Goal: Task Accomplishment & Management: Use online tool/utility

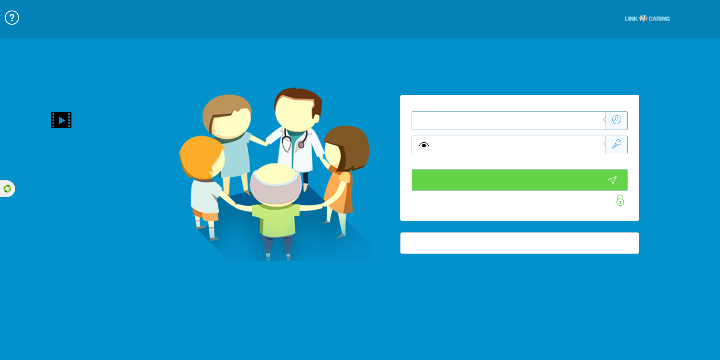
type input "התחבר עכשיו"
type input "עדיין לא? [PERSON_NAME] חשבון!"
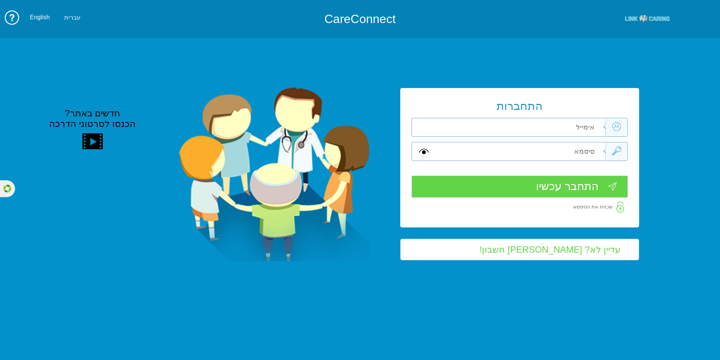
click at [590, 127] on input "text" at bounding box center [520, 127] width 170 height 18
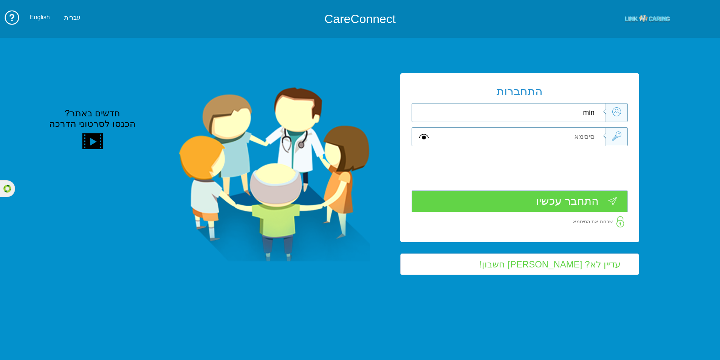
click at [591, 113] on input "min" at bounding box center [520, 113] width 170 height 18
paste input "[EMAIL_ADDRESS][DOMAIN_NAME]"
type input "[EMAIL_ADDRESS][DOMAIN_NAME]"
click at [584, 133] on input "text" at bounding box center [520, 137] width 170 height 18
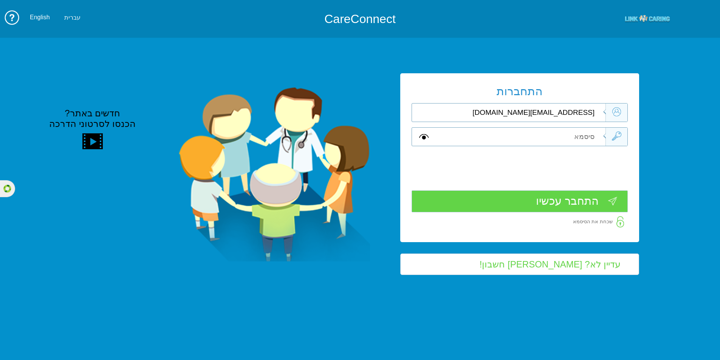
paste input "m308609257"
type input "m308609257"
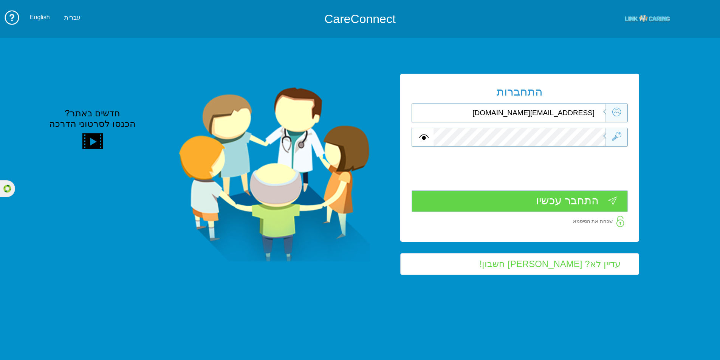
click at [560, 202] on input "התחבר עכשיו" at bounding box center [519, 201] width 216 height 22
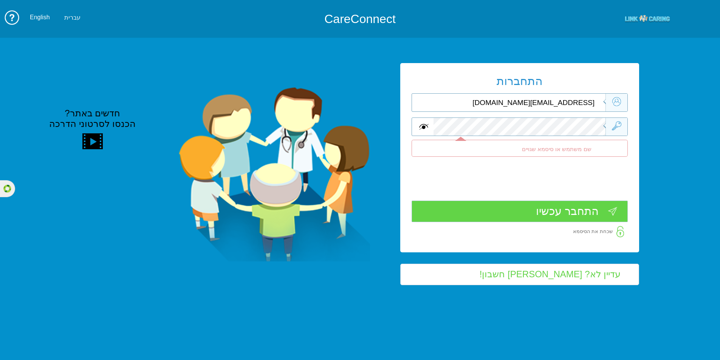
click at [422, 125] on span at bounding box center [423, 126] width 9 height 9
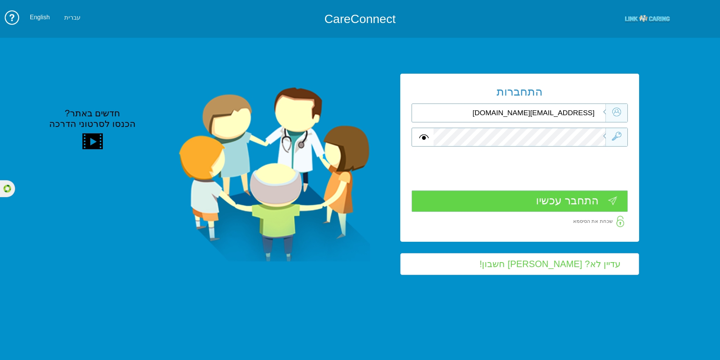
click at [421, 136] on span at bounding box center [423, 137] width 9 height 9
paste input "[EMAIL_ADDRESS][DOMAIN_NAME]"
type input "[EMAIL_ADDRESS][DOMAIN_NAME]"
click at [541, 200] on input "התחבר עכשיו" at bounding box center [519, 201] width 216 height 22
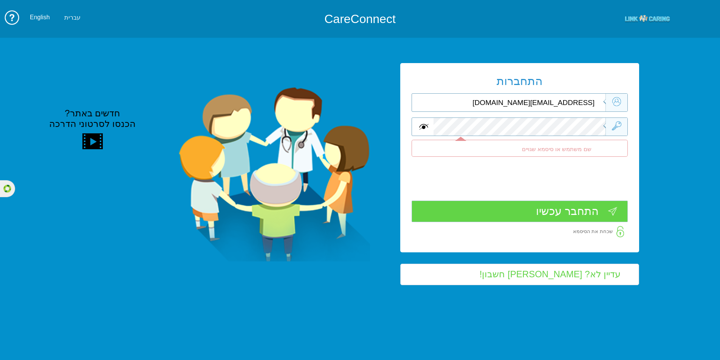
click at [427, 125] on span at bounding box center [423, 126] width 9 height 9
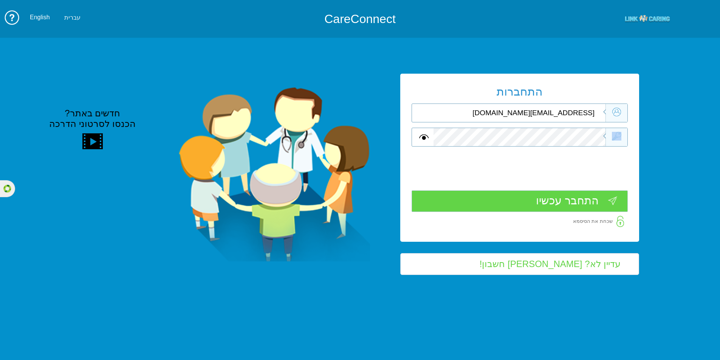
click at [582, 123] on div "התחברות [EMAIL_ADDRESS][DOMAIN_NAME] שדה חובה שם משתמש או סיסמא שגויים שדה חובה…" at bounding box center [519, 158] width 239 height 168
click at [422, 137] on span at bounding box center [423, 137] width 9 height 9
click at [538, 201] on input "התחבר עכשיו" at bounding box center [519, 201] width 216 height 22
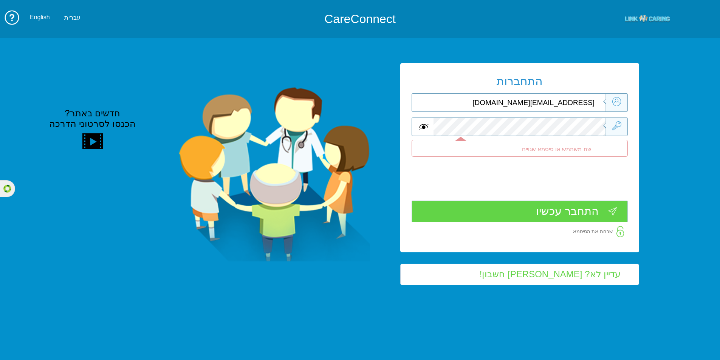
click at [424, 127] on span at bounding box center [423, 126] width 9 height 9
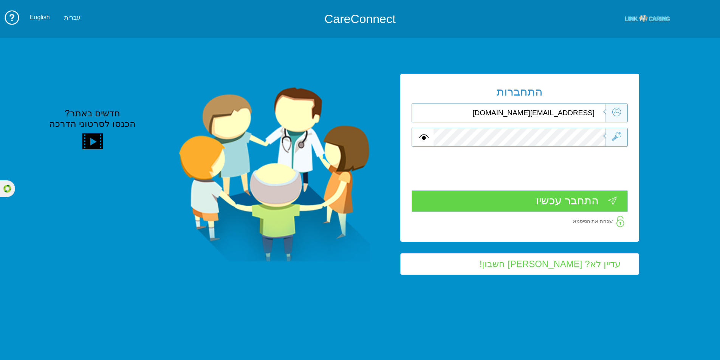
drag, startPoint x: 610, startPoint y: 126, endPoint x: 616, endPoint y: 125, distance: 6.4
click at [616, 125] on div "התחברות [EMAIL_ADDRESS][DOMAIN_NAME] שדה חובה שם משתמש או סיסמא שגויים שדה חובה…" at bounding box center [519, 158] width 239 height 168
click at [594, 132] on div "התחברות [EMAIL_ADDRESS][DOMAIN_NAME] שדה חובה שם משתמש או סיסמא שגויים שדה חובה…" at bounding box center [519, 158] width 239 height 168
click at [553, 199] on input "התחבר עכשיו" at bounding box center [519, 201] width 216 height 22
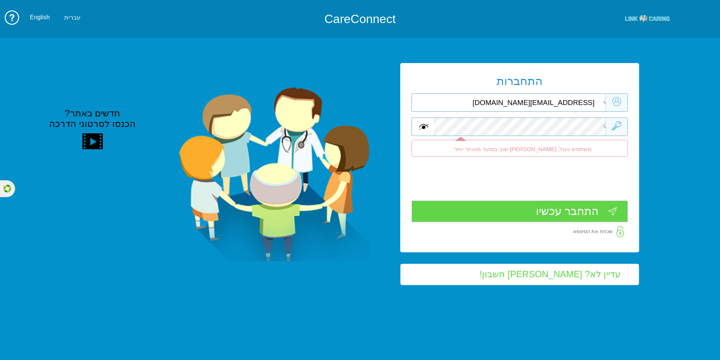
click at [424, 126] on span at bounding box center [423, 126] width 9 height 9
click at [520, 211] on input "התחבר עכשיו" at bounding box center [519, 212] width 216 height 22
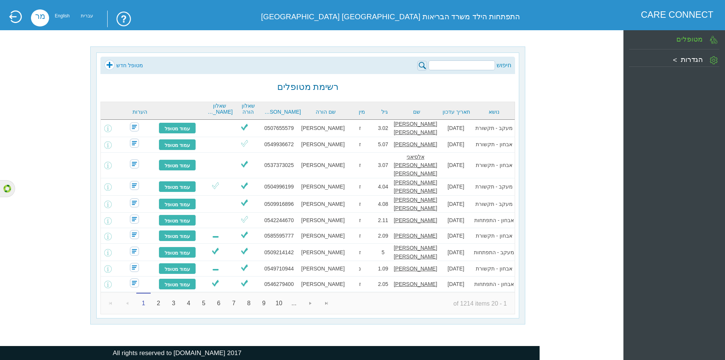
click at [476, 64] on input "search" at bounding box center [462, 65] width 66 height 10
type input "0542654675"
click at [423, 66] on img at bounding box center [422, 66] width 10 height 10
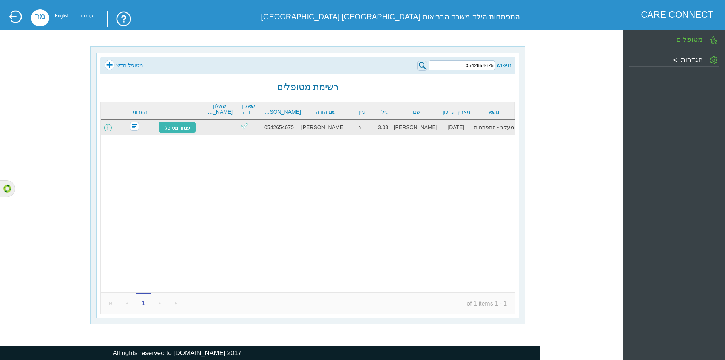
click at [112, 127] on span at bounding box center [108, 128] width 8 height 8
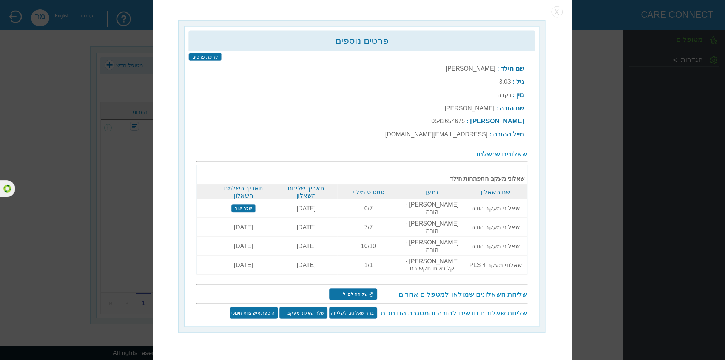
click at [246, 212] on input "שלח שוב" at bounding box center [244, 208] width 24 height 8
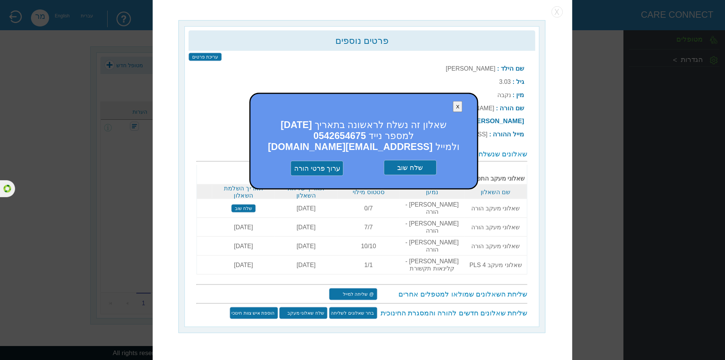
click at [421, 175] on input "שלח שוב" at bounding box center [410, 167] width 53 height 15
